Goal: Task Accomplishment & Management: Manage account settings

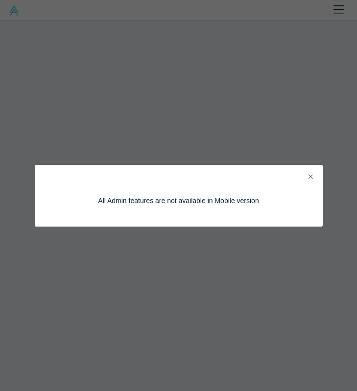
click at [312, 173] on icon "Close" at bounding box center [311, 176] width 4 height 7
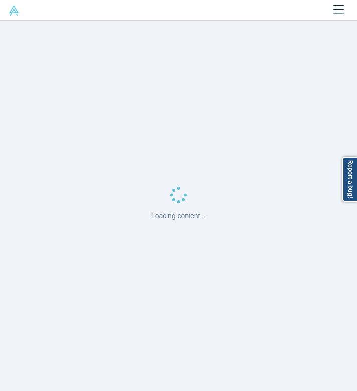
click at [9, 10] on img at bounding box center [14, 10] width 10 height 10
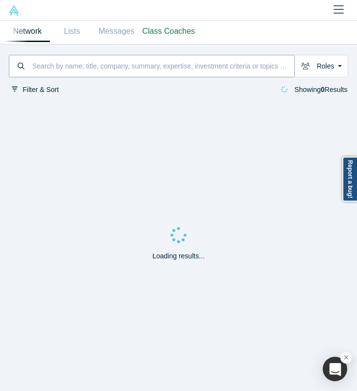
click at [99, 66] on input at bounding box center [162, 66] width 263 height 20
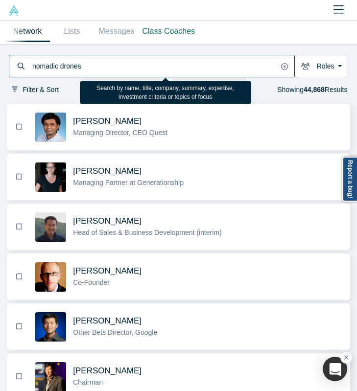
type input "nomadic drones"
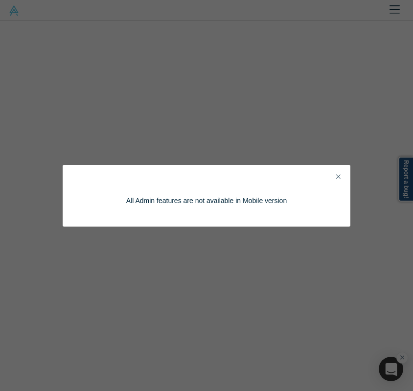
click at [338, 174] on icon "Close" at bounding box center [338, 176] width 4 height 7
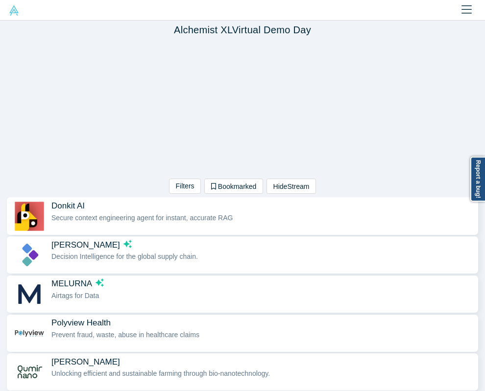
click at [11, 15] on img at bounding box center [14, 10] width 10 height 10
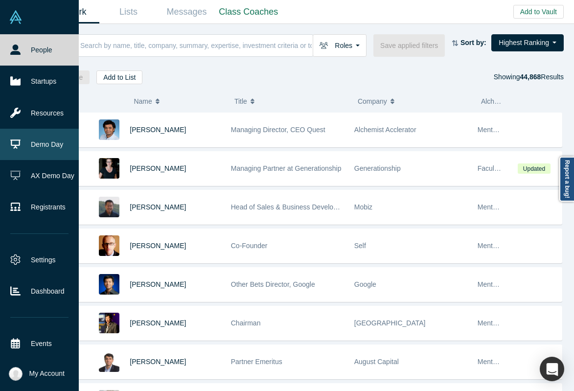
click at [40, 149] on link "Demo Day" at bounding box center [39, 144] width 79 height 31
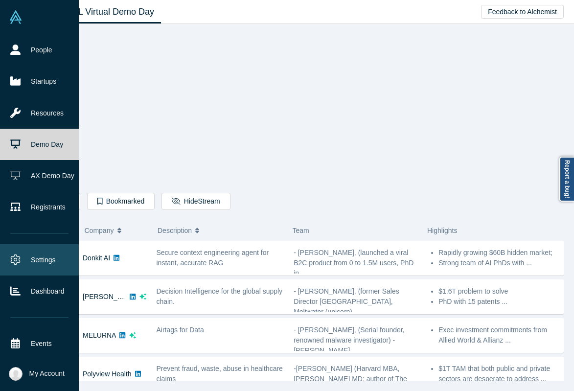
click at [29, 257] on link "Settings" at bounding box center [39, 259] width 79 height 31
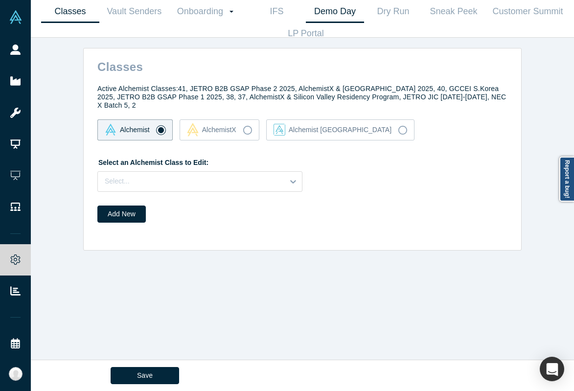
click at [324, 14] on link "Demo Day" at bounding box center [335, 11] width 58 height 23
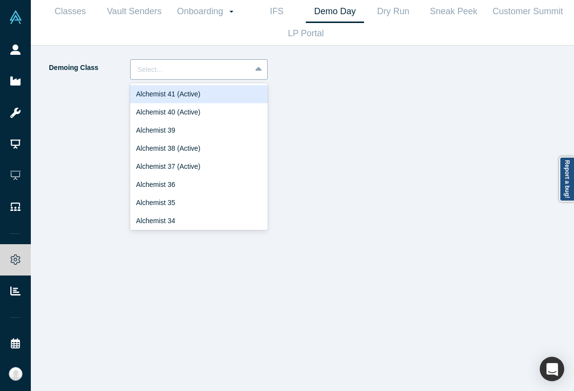
click at [183, 76] on div "Select..." at bounding box center [191, 70] width 120 height 16
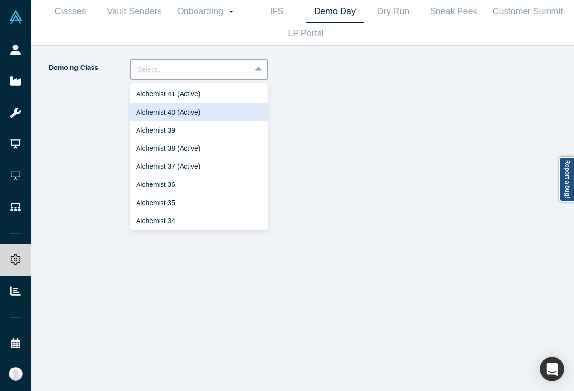
click at [185, 113] on div "Alchemist 40 (Active)" at bounding box center [199, 112] width 138 height 18
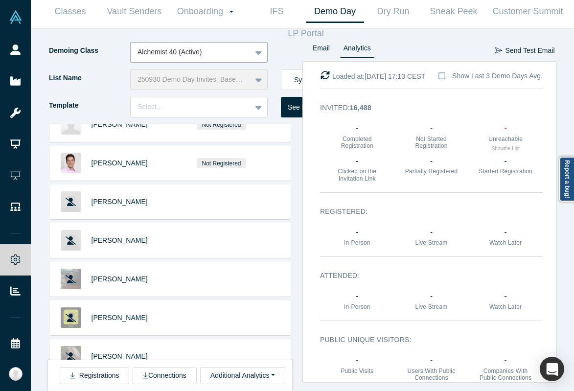
scroll to position [554, 0]
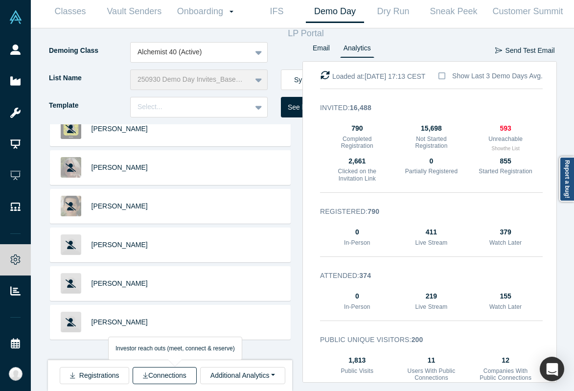
click at [160, 379] on button "Connections" at bounding box center [165, 375] width 64 height 17
